Goal: Task Accomplishment & Management: Manage account settings

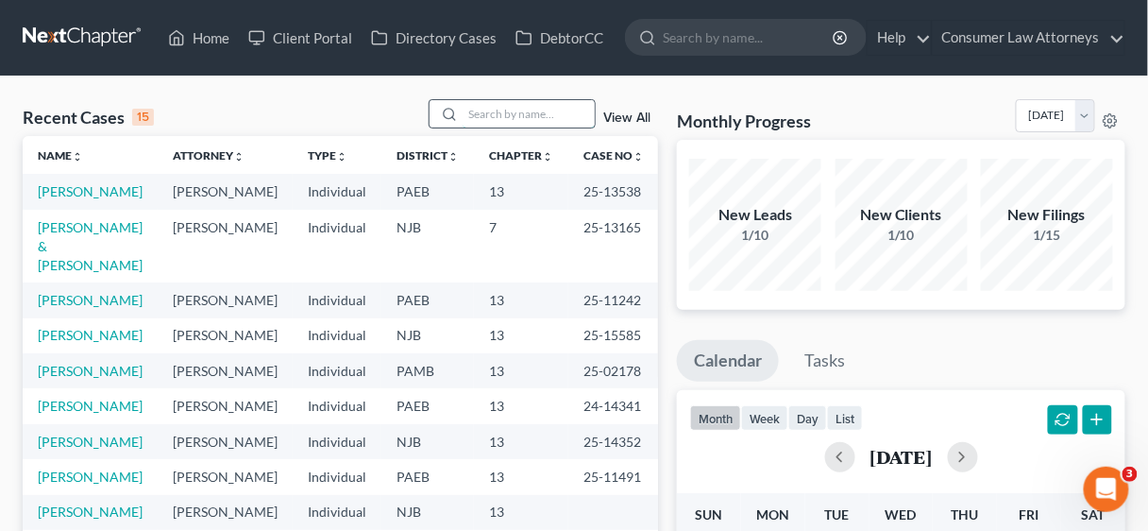
click at [496, 114] on input "search" at bounding box center [529, 113] width 132 height 27
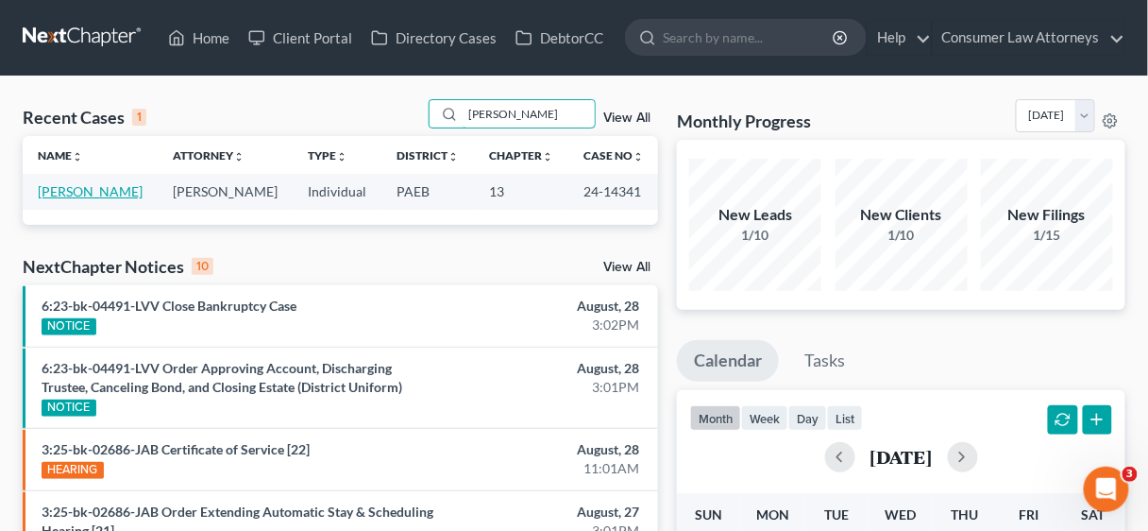
type input "[PERSON_NAME]"
click at [104, 185] on link "[PERSON_NAME]" at bounding box center [90, 191] width 105 height 16
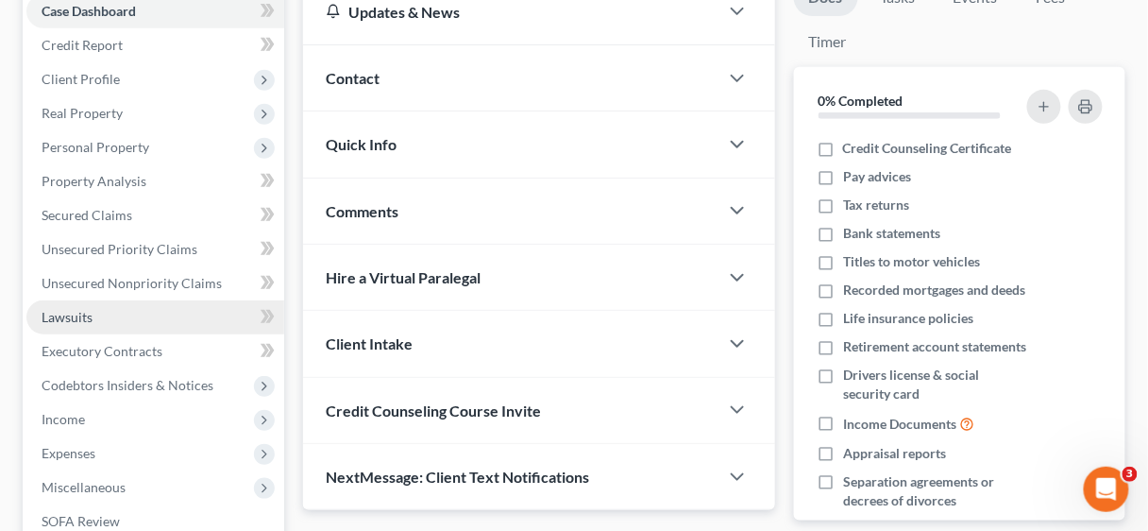
scroll to position [227, 0]
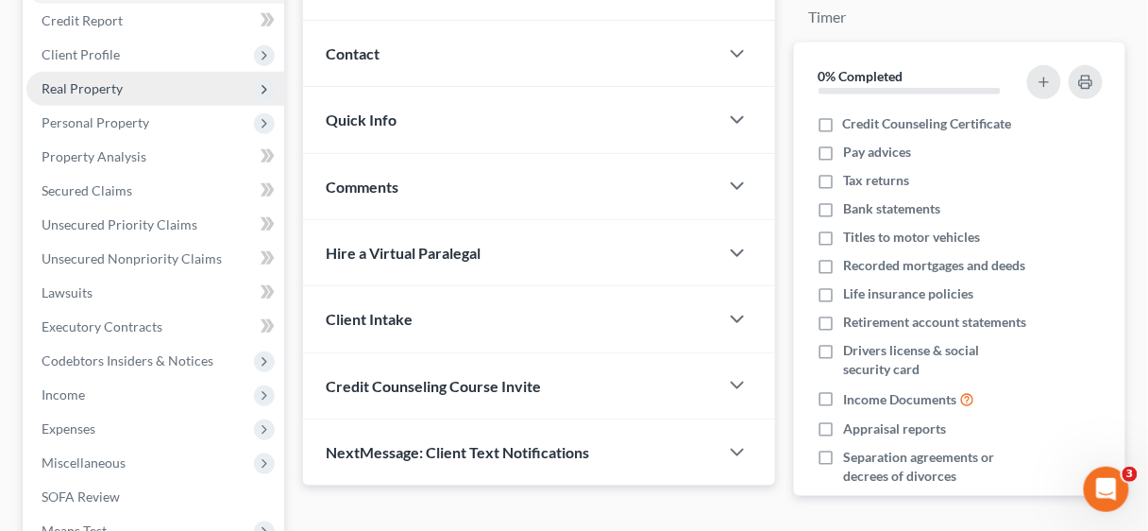
click at [110, 83] on span "Real Property" at bounding box center [82, 88] width 81 height 16
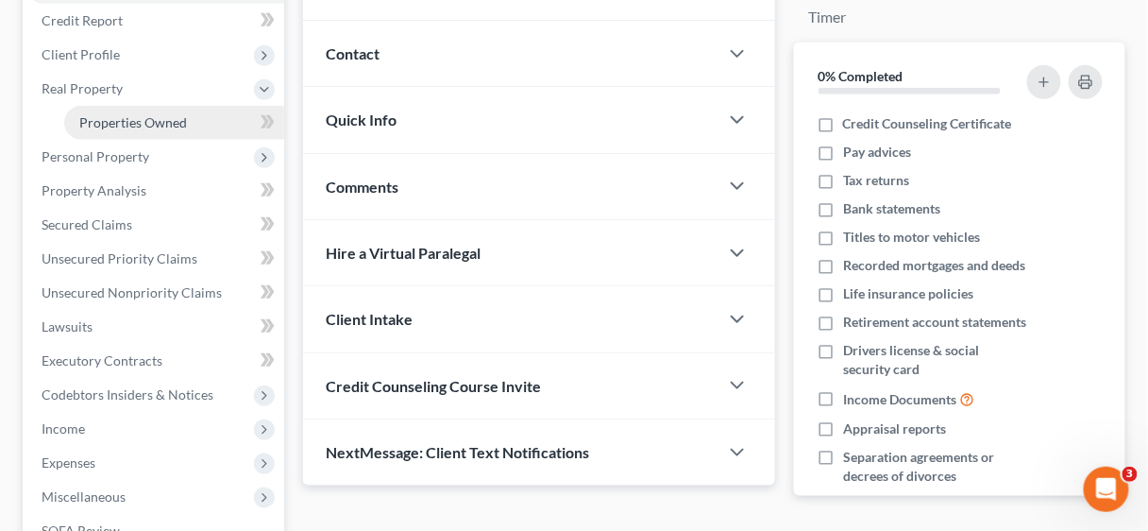
click at [132, 121] on span "Properties Owned" at bounding box center [133, 122] width 108 height 16
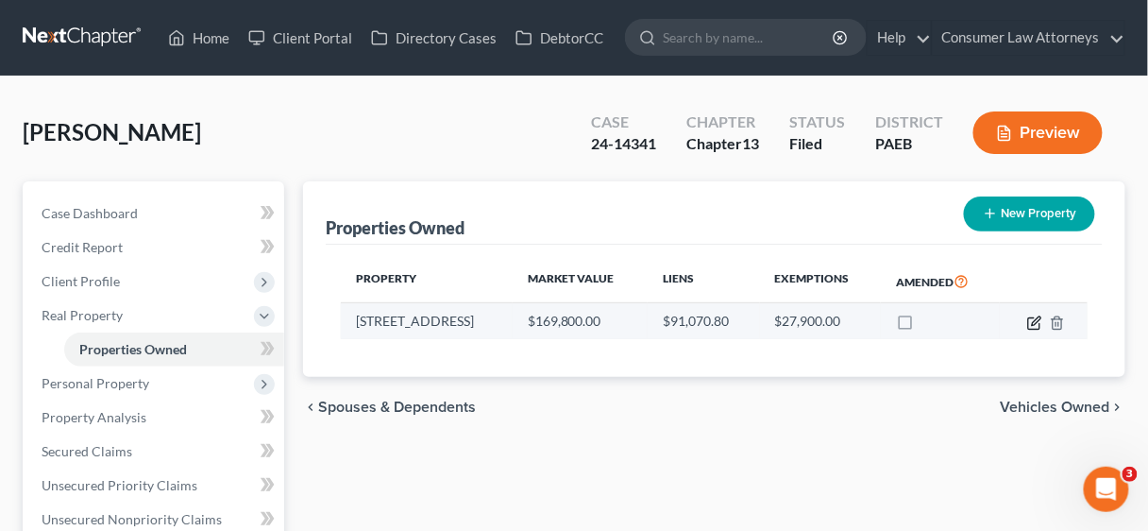
click at [1027, 320] on icon "button" at bounding box center [1034, 322] width 15 height 15
select select "39"
select select "0"
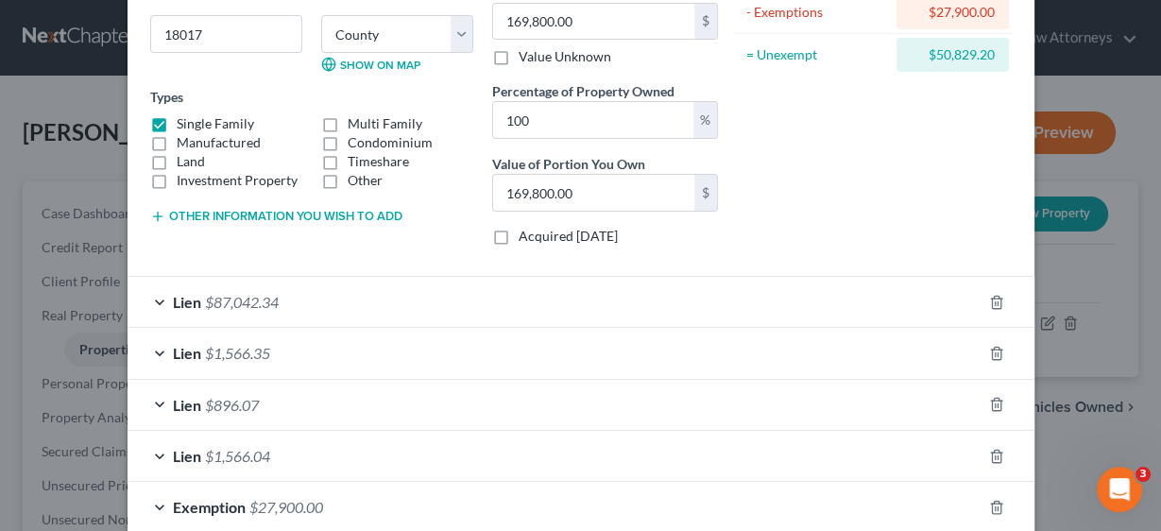
scroll to position [302, 0]
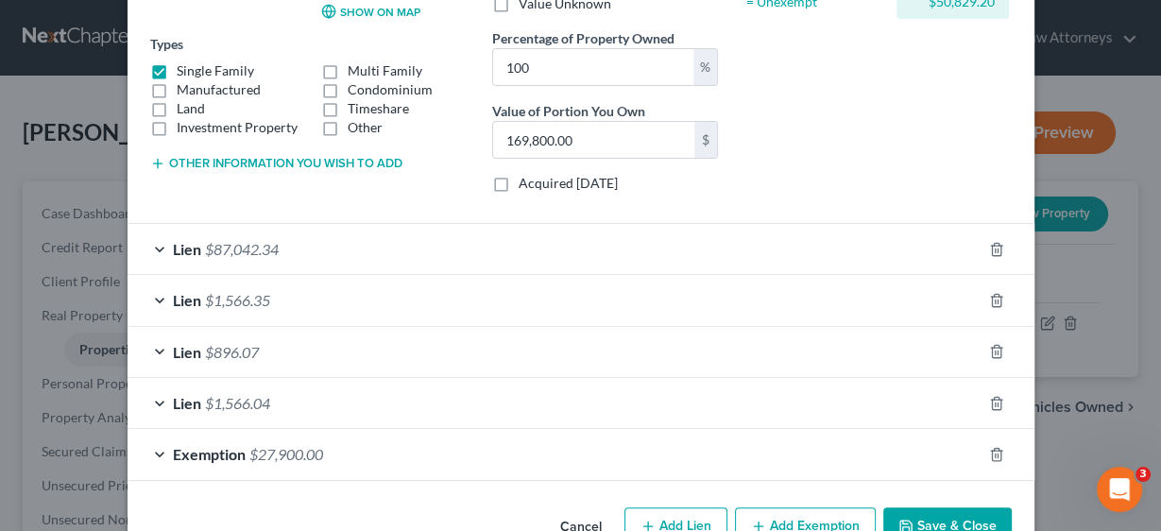
click at [191, 295] on span "Lien" at bounding box center [187, 300] width 28 height 18
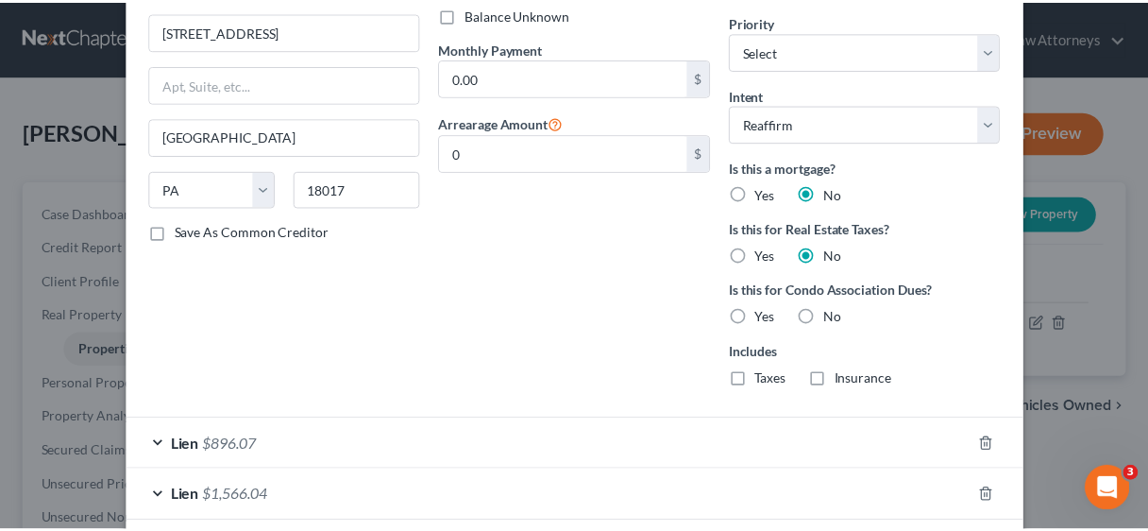
scroll to position [887, 0]
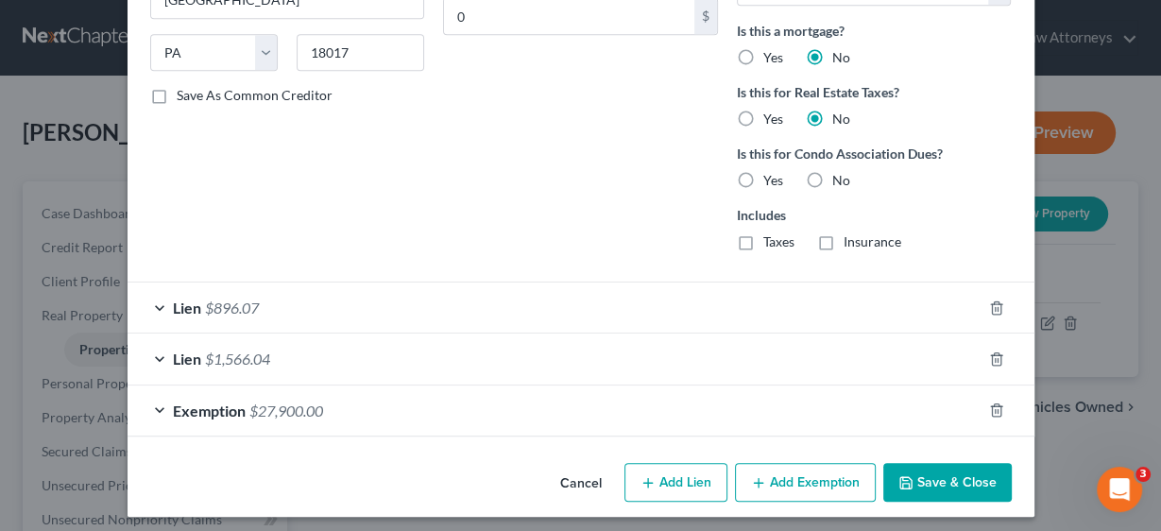
click at [929, 469] on button "Save & Close" at bounding box center [947, 483] width 128 height 40
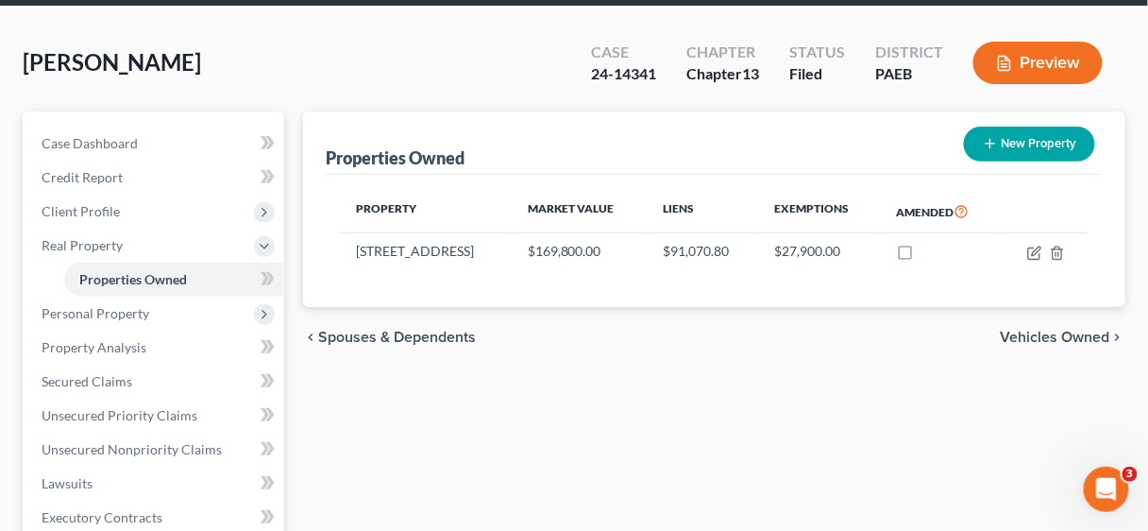
scroll to position [0, 0]
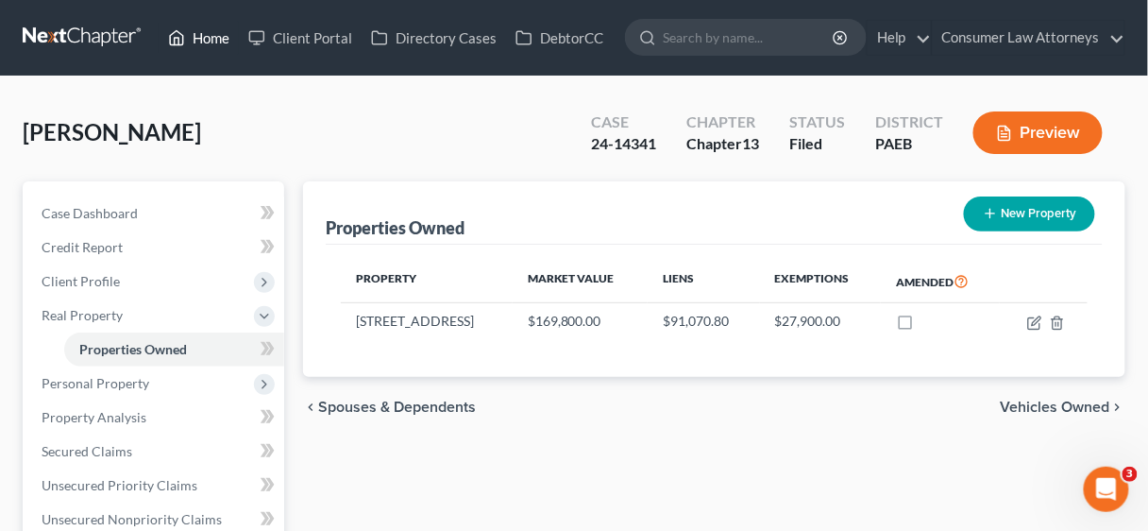
click at [208, 28] on link "Home" at bounding box center [199, 38] width 80 height 34
click at [206, 35] on link "Home" at bounding box center [199, 38] width 80 height 34
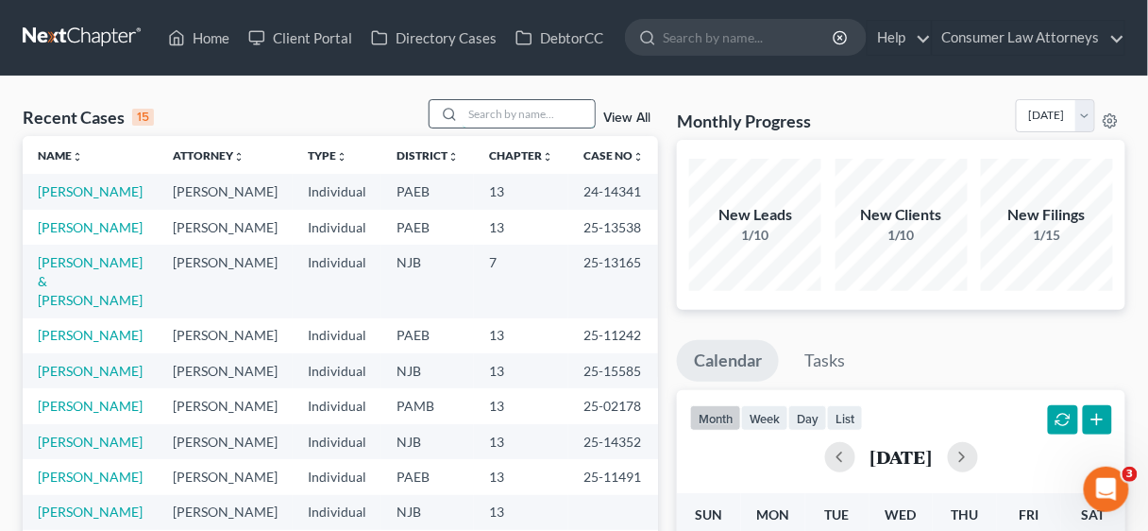
click at [493, 114] on input "search" at bounding box center [529, 113] width 132 height 27
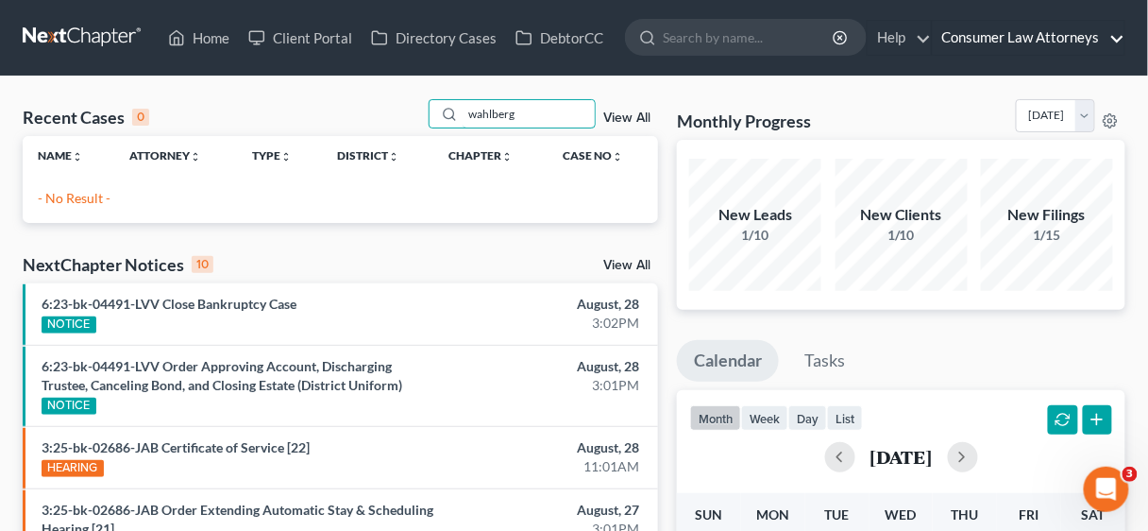
type input "wahlberg"
click at [1008, 33] on link "Consumer Law Attorneys" at bounding box center [1029, 38] width 192 height 34
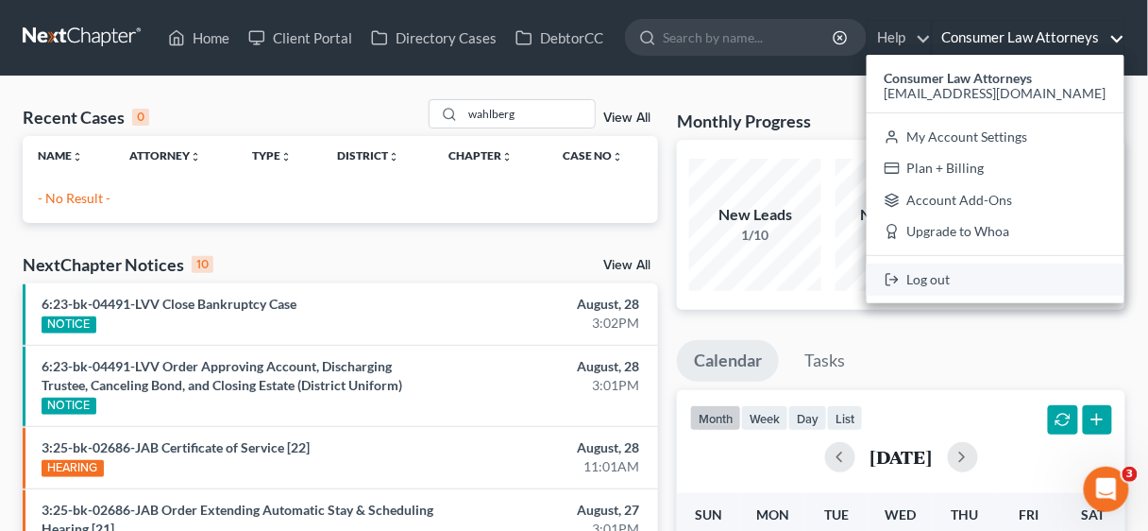
click at [958, 282] on link "Log out" at bounding box center [996, 279] width 258 height 32
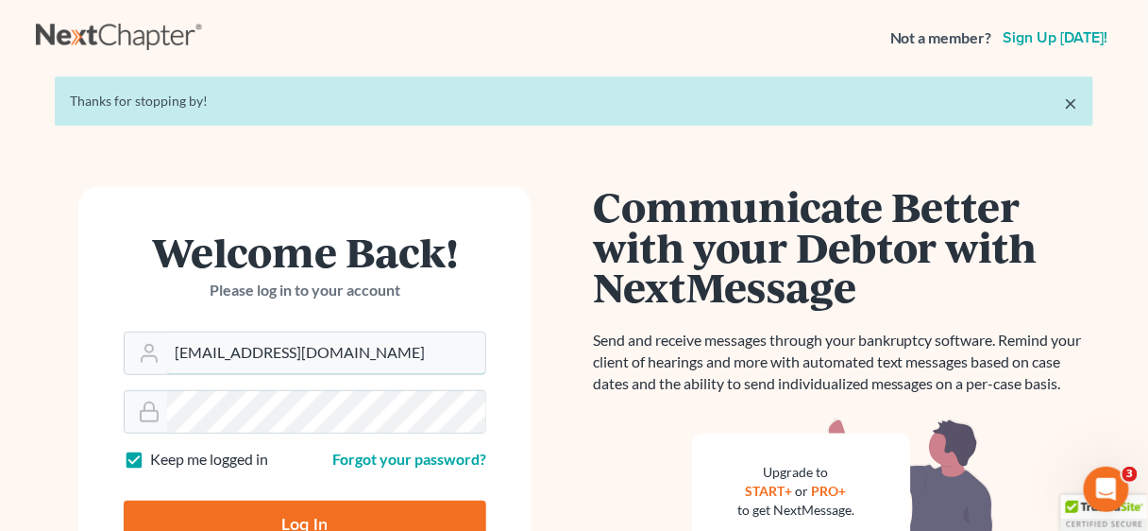
drag, startPoint x: 387, startPoint y: 357, endPoint x: 115, endPoint y: 355, distance: 272.0
click at [115, 363] on form "Welcome Back! Please log in to your account Email Address [EMAIL_ADDRESS][DOMAI…" at bounding box center [304, 397] width 453 height 422
type input "[EMAIL_ADDRESS][DOMAIN_NAME]"
click at [297, 504] on input "Log In" at bounding box center [305, 524] width 363 height 47
type input "Thinking..."
